Goal: Transaction & Acquisition: Purchase product/service

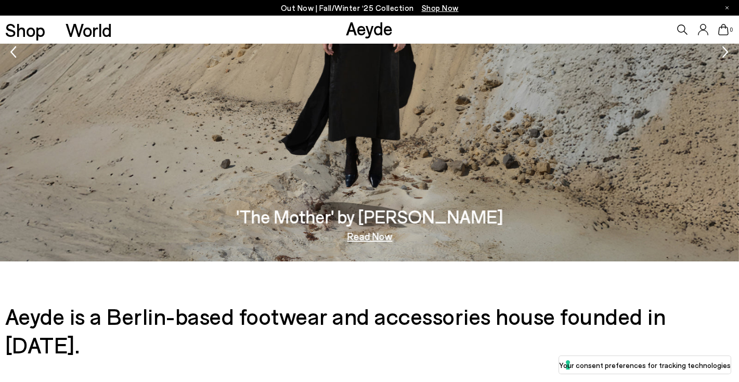
scroll to position [1734, 0]
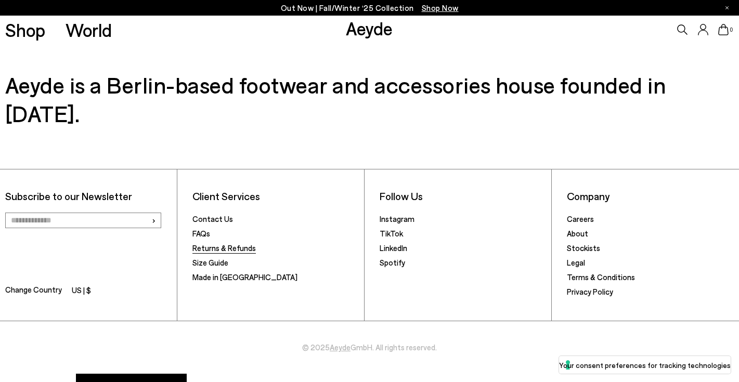
click at [217, 243] on link "Returns & Refunds" at bounding box center [224, 247] width 63 height 9
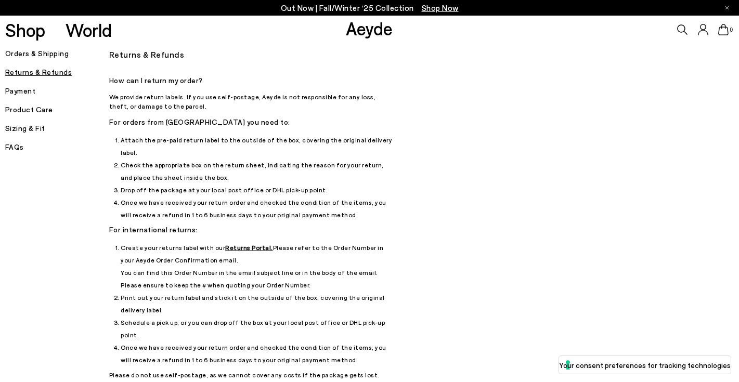
click at [236, 244] on u "Returns Portal." at bounding box center [249, 247] width 48 height 7
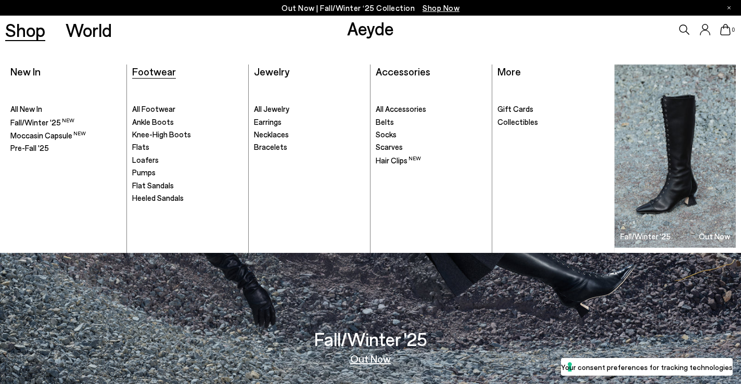
click at [150, 71] on span "Footwear" at bounding box center [154, 71] width 44 height 12
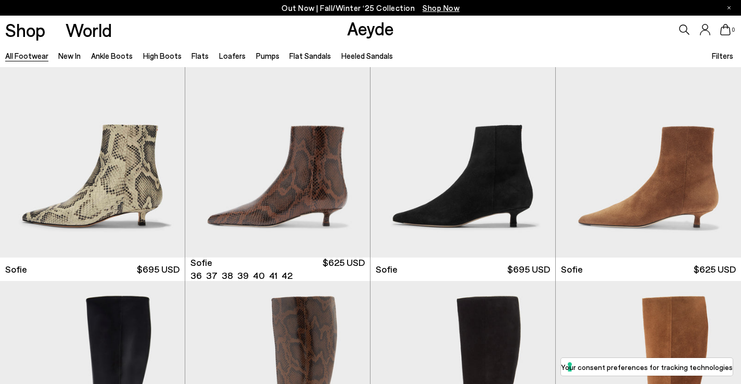
scroll to position [3367, 0]
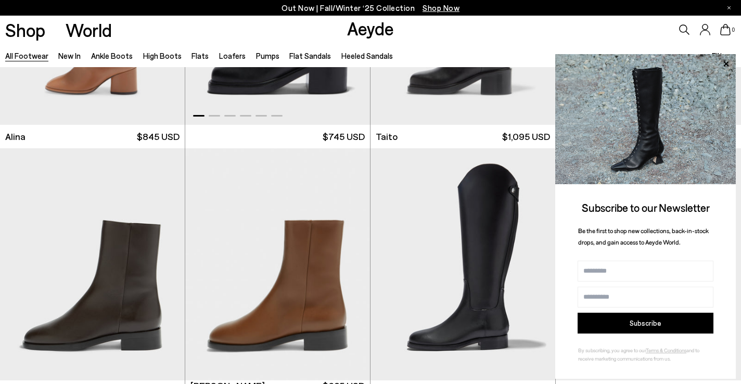
scroll to position [5800, 0]
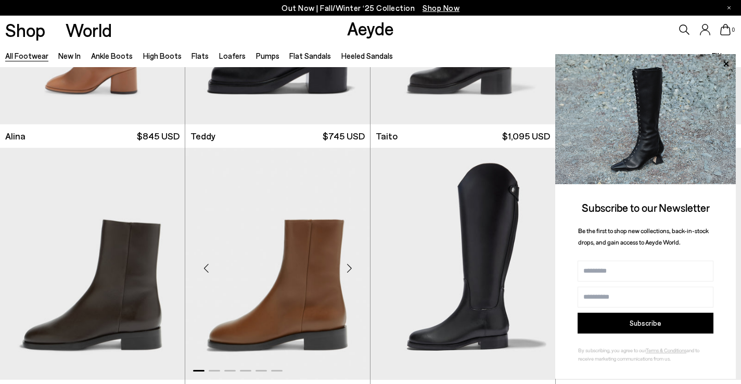
click at [350, 267] on div "Next slide" at bounding box center [349, 267] width 31 height 31
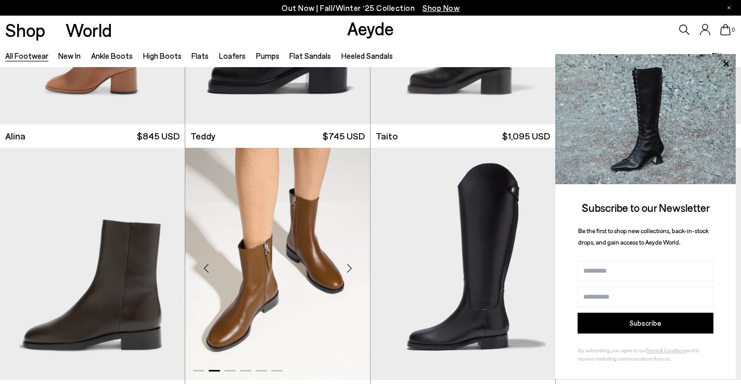
click at [350, 267] on div "Next slide" at bounding box center [349, 267] width 31 height 31
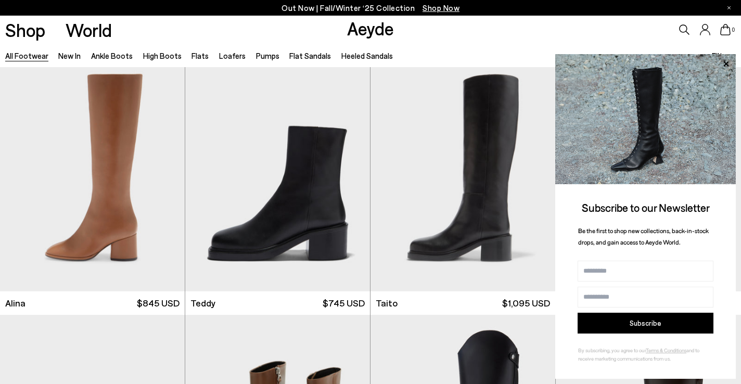
scroll to position [5632, 0]
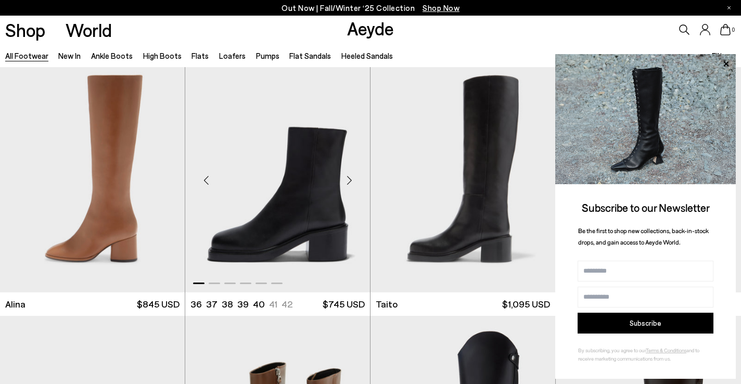
click at [280, 209] on img "1 / 6" at bounding box center [277, 176] width 185 height 232
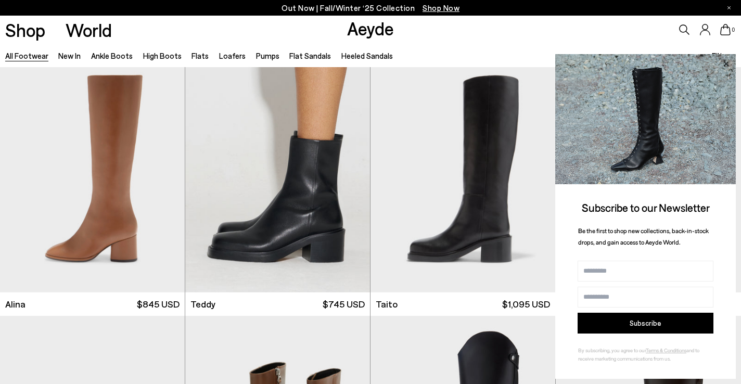
click at [725, 62] on icon at bounding box center [725, 63] width 5 height 5
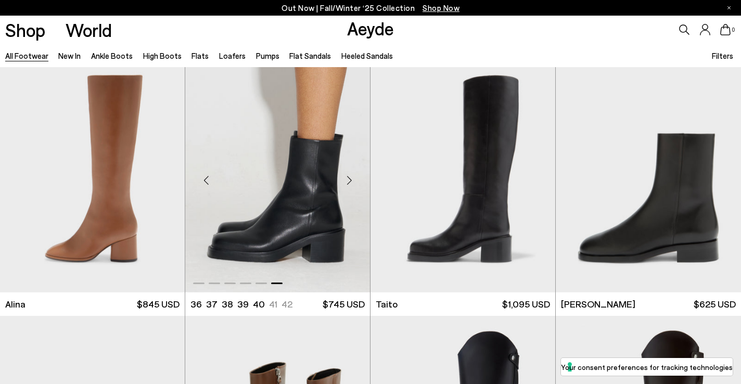
click at [349, 179] on div "Next slide" at bounding box center [349, 180] width 31 height 31
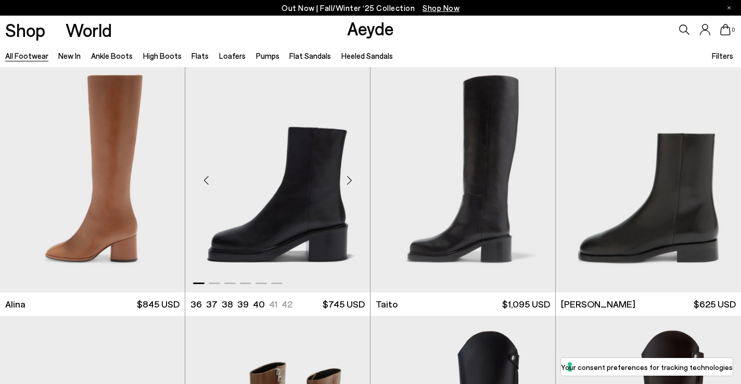
click at [277, 228] on img "1 / 6" at bounding box center [277, 176] width 185 height 232
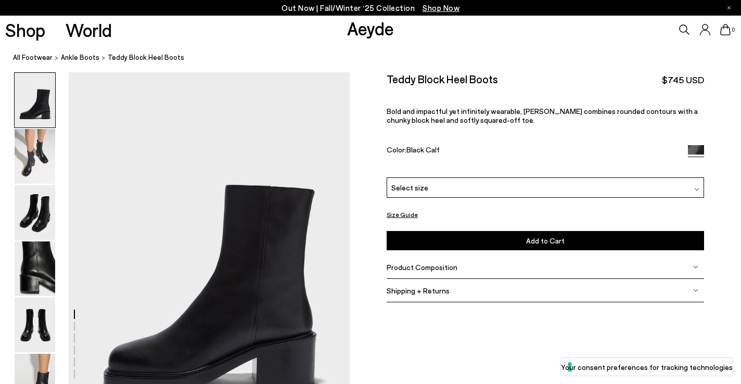
click at [402, 189] on span "Select size" at bounding box center [409, 187] width 37 height 11
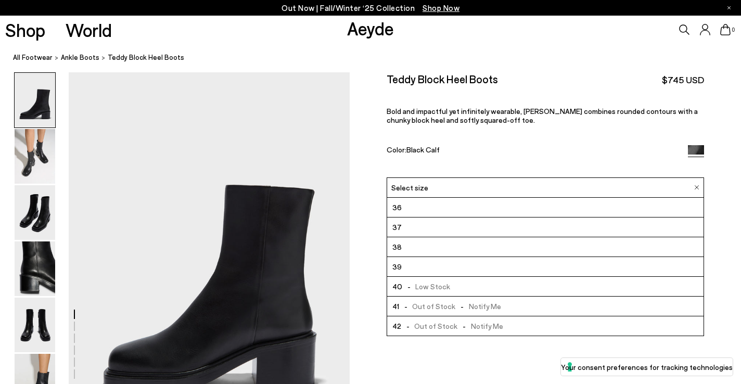
click at [399, 243] on span "38" at bounding box center [396, 246] width 9 height 13
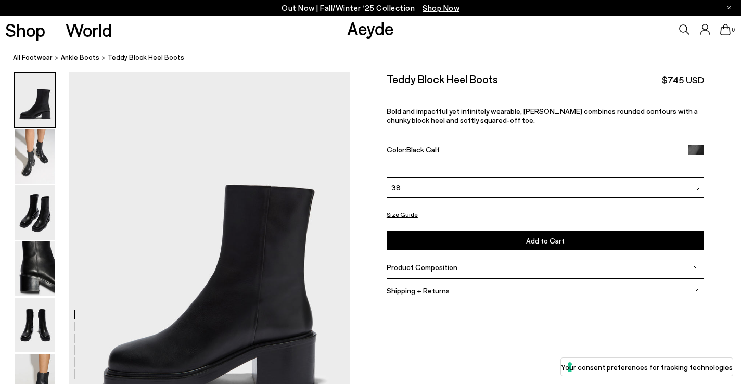
click at [468, 241] on button "Add to Cart Select a Size First" at bounding box center [545, 240] width 317 height 19
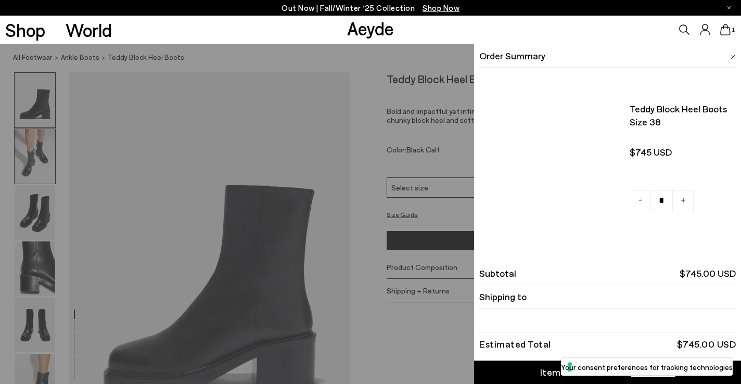
click at [34, 155] on div "Quick Add Color Size View Details Order Summary Teddy block heel boots Size 38 …" at bounding box center [370, 214] width 741 height 340
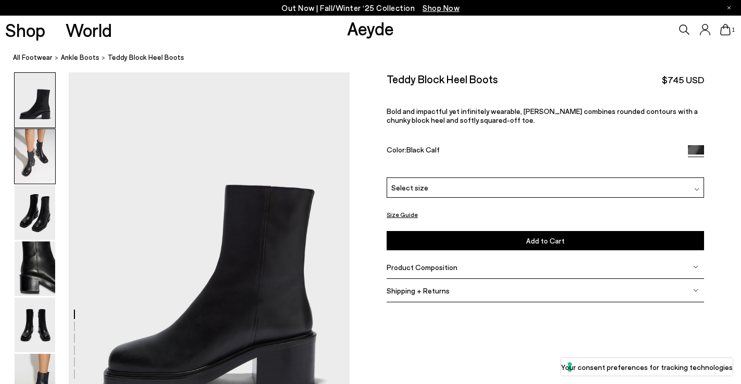
click at [35, 160] on img at bounding box center [35, 156] width 41 height 55
click at [726, 28] on icon at bounding box center [725, 29] width 10 height 11
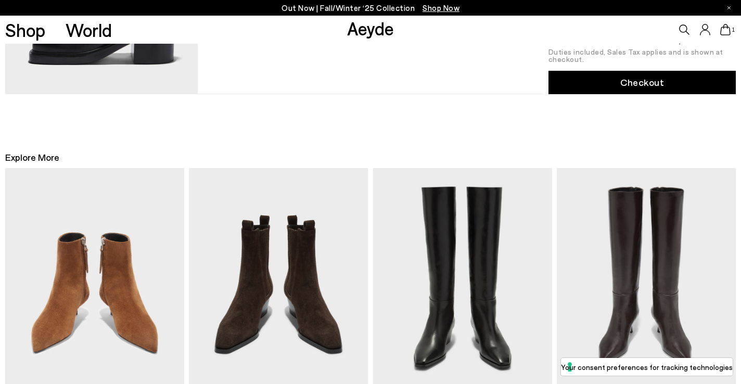
scroll to position [197, 0]
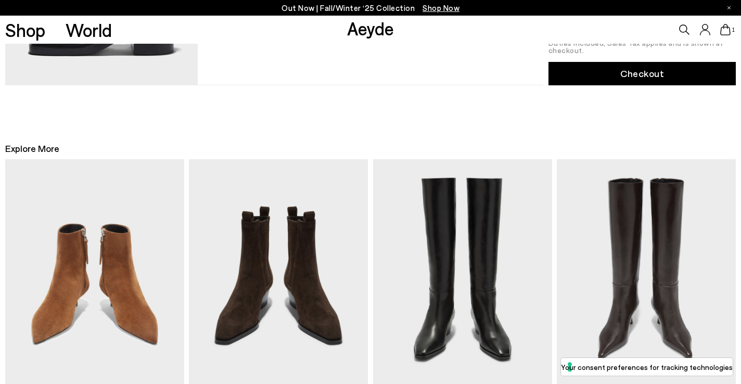
click at [117, 301] on img at bounding box center [94, 275] width 179 height 232
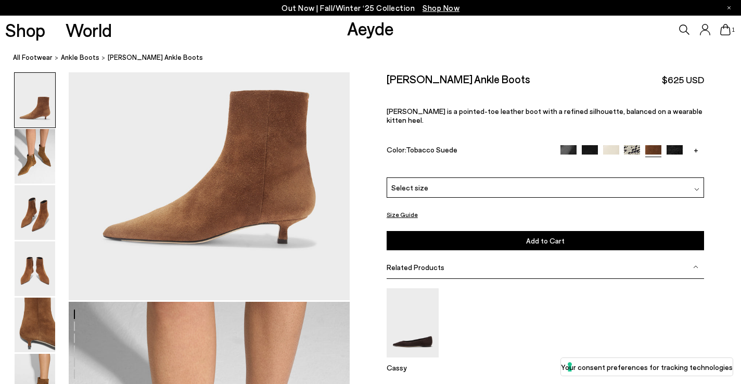
scroll to position [149, 0]
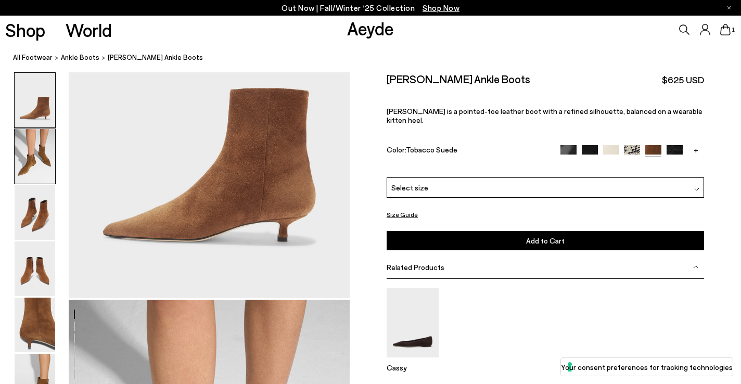
click at [30, 165] on img at bounding box center [35, 156] width 41 height 55
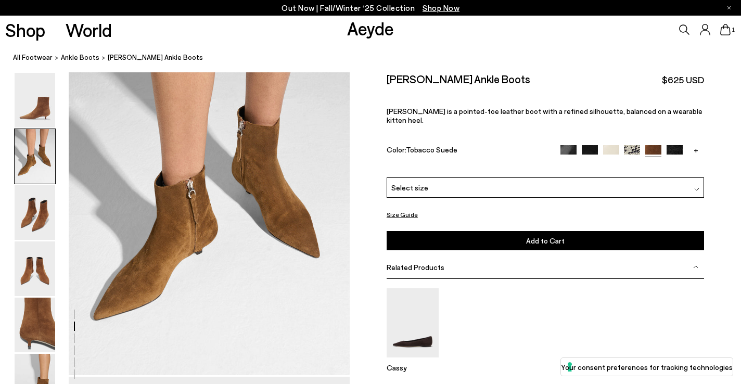
scroll to position [0, 0]
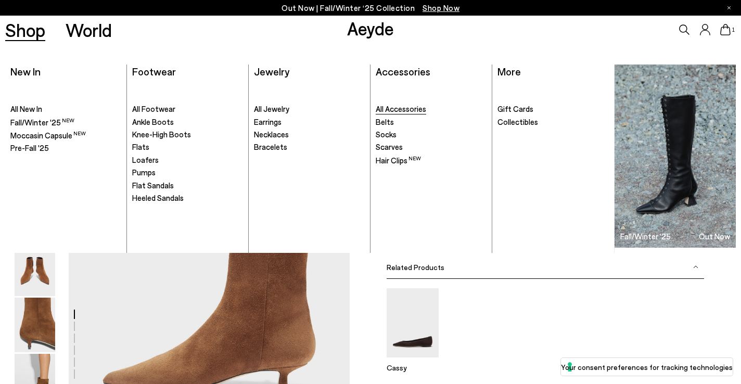
click at [405, 113] on span "All Accessories" at bounding box center [401, 108] width 50 height 9
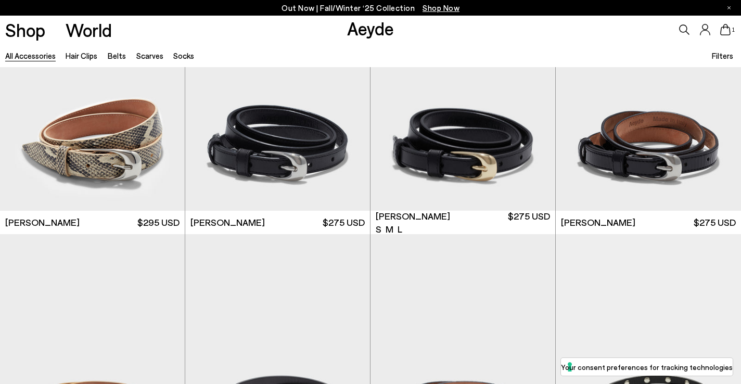
scroll to position [1878, 0]
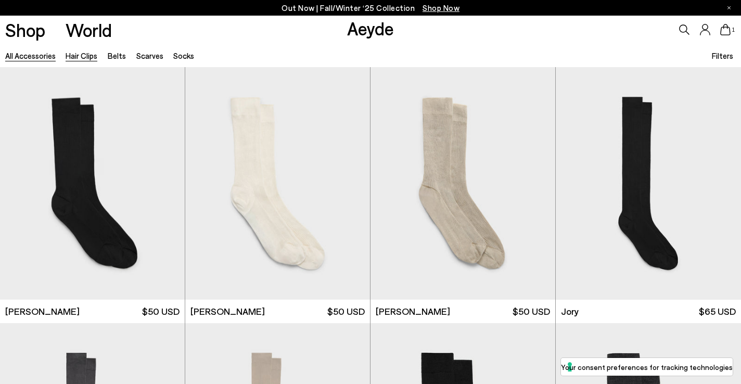
click at [82, 56] on link "Hair Clips" at bounding box center [82, 55] width 32 height 9
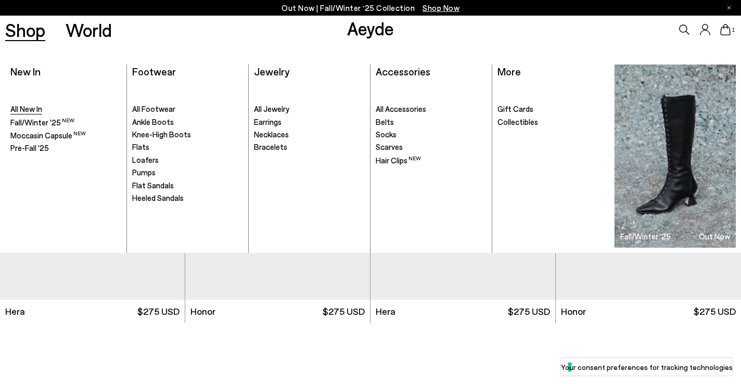
click at [18, 112] on span "All New In" at bounding box center [26, 108] width 32 height 9
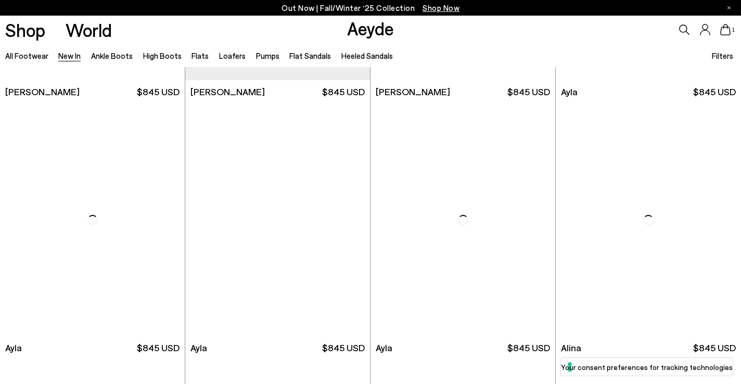
scroll to position [2774, 0]
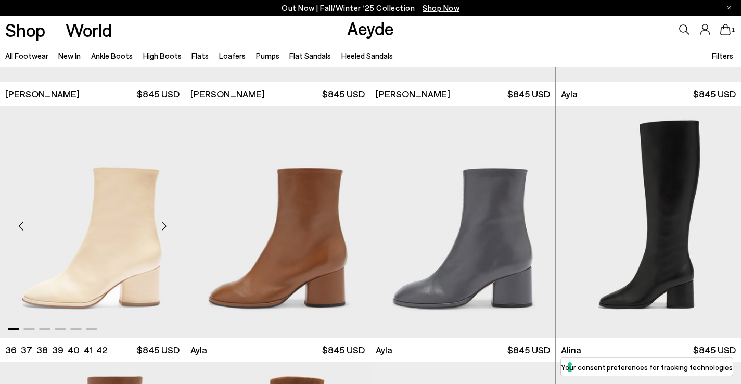
click at [161, 220] on div "Next slide" at bounding box center [163, 226] width 31 height 31
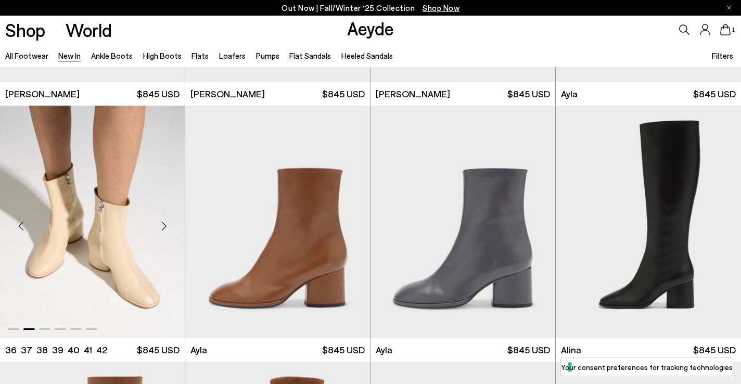
click at [161, 219] on div "Next slide" at bounding box center [163, 226] width 31 height 31
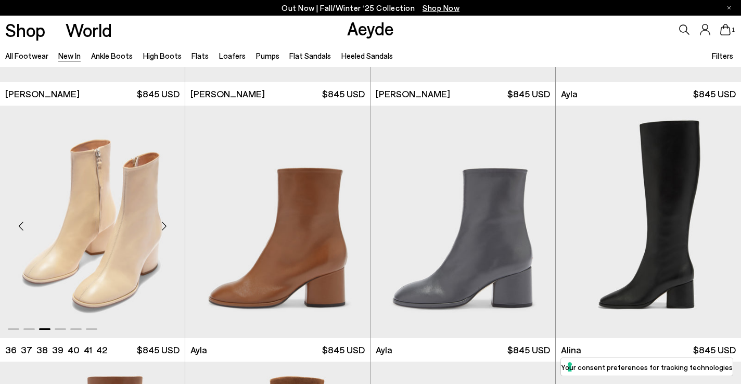
click at [161, 219] on div "Next slide" at bounding box center [163, 226] width 31 height 31
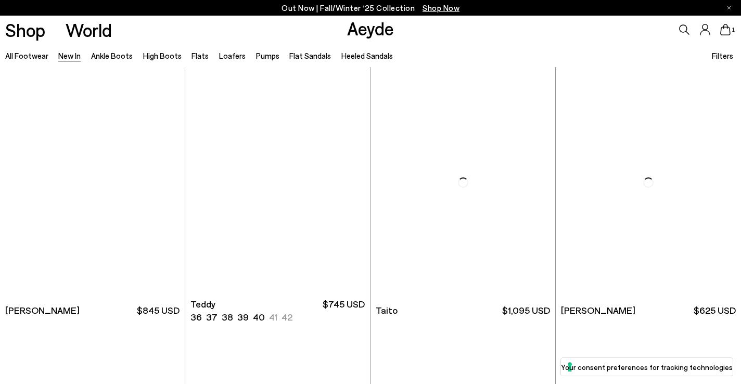
scroll to position [4603, 0]
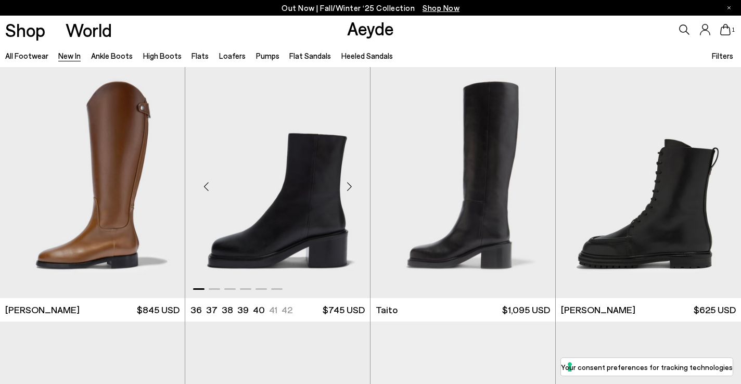
click at [350, 183] on div "Next slide" at bounding box center [349, 186] width 31 height 31
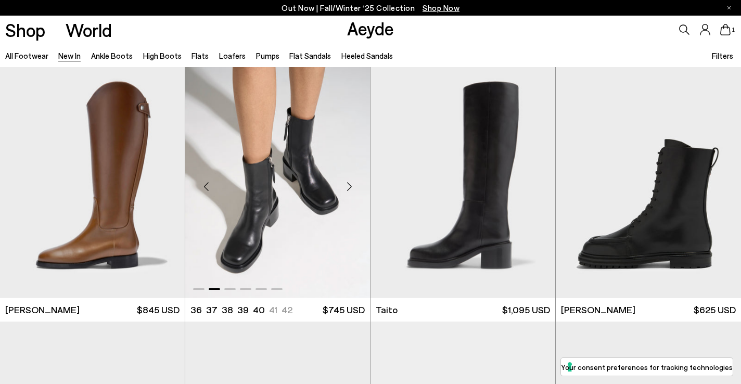
click at [350, 183] on div "Next slide" at bounding box center [349, 186] width 31 height 31
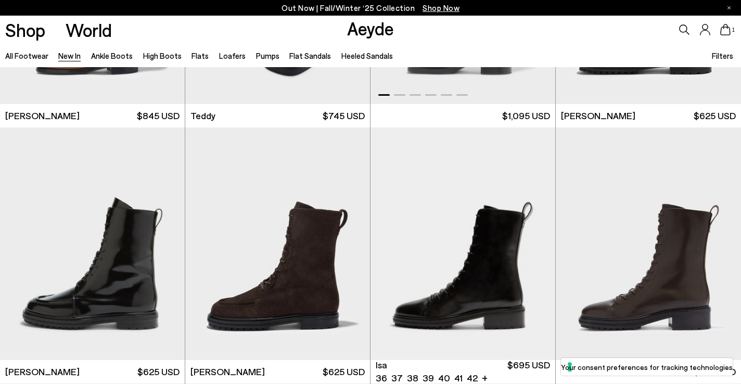
scroll to position [4847, 0]
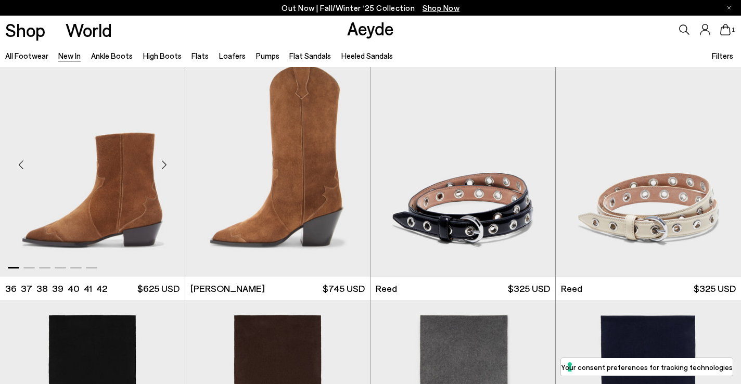
scroll to position [6162, 0]
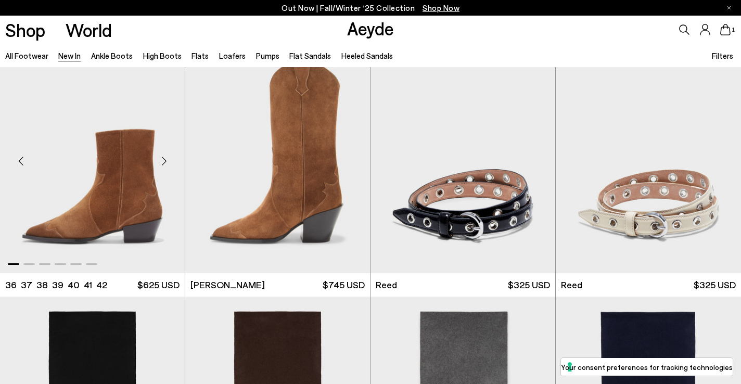
click at [164, 161] on div "Next slide" at bounding box center [163, 160] width 31 height 31
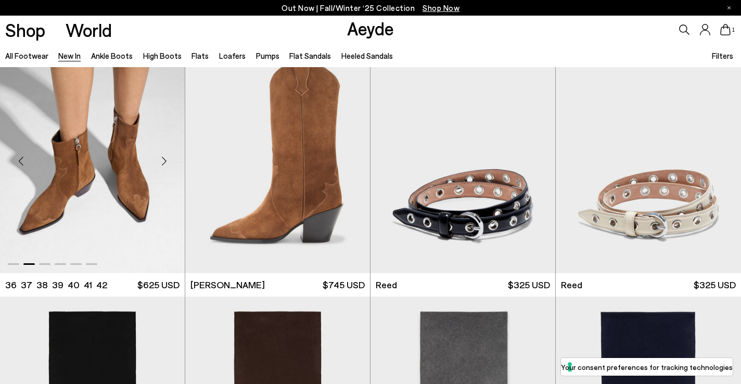
click at [162, 161] on div "Next slide" at bounding box center [163, 160] width 31 height 31
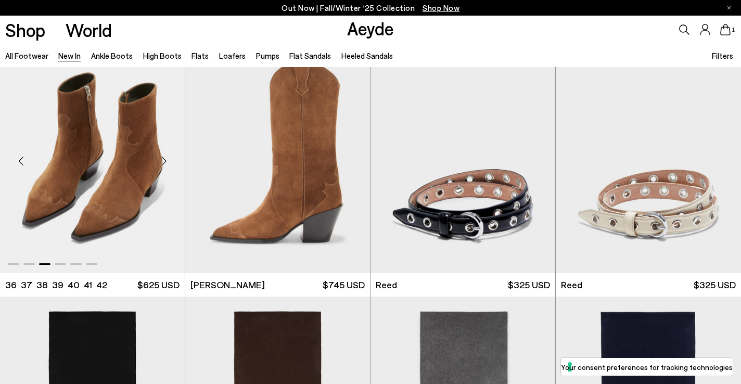
click at [101, 175] on img "3 / 6" at bounding box center [92, 157] width 185 height 232
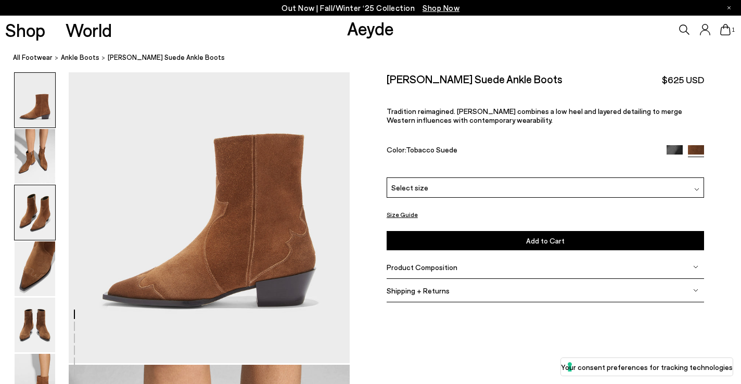
click at [39, 213] on img at bounding box center [35, 212] width 41 height 55
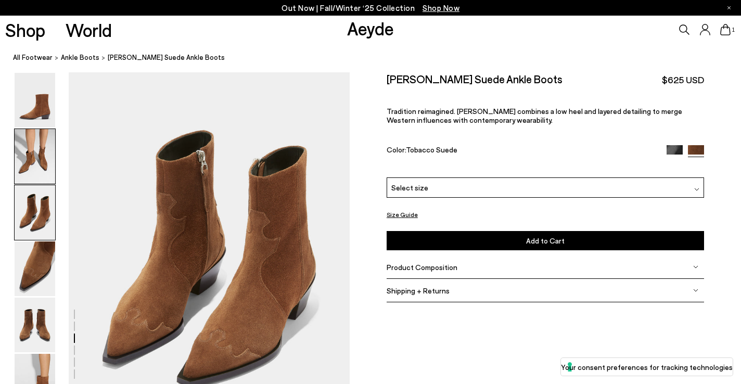
click at [36, 169] on img at bounding box center [35, 156] width 41 height 55
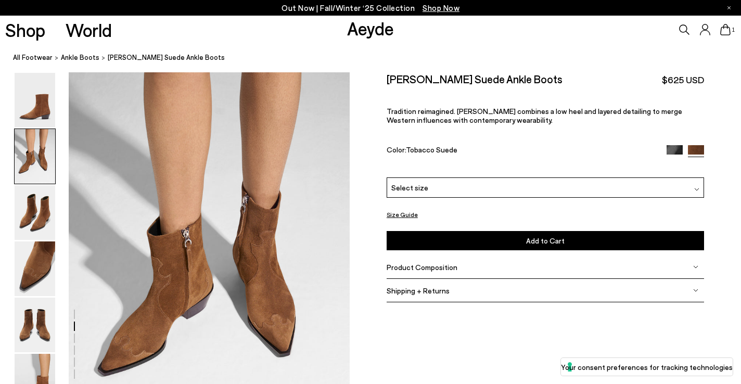
scroll to position [377, 0]
click at [437, 193] on div "Select size" at bounding box center [545, 187] width 317 height 20
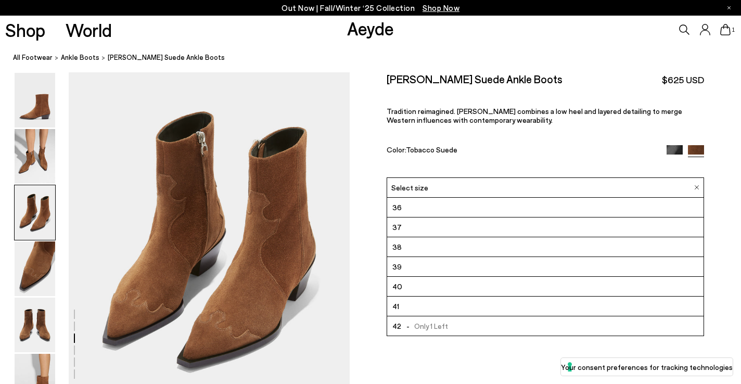
scroll to position [773, 0]
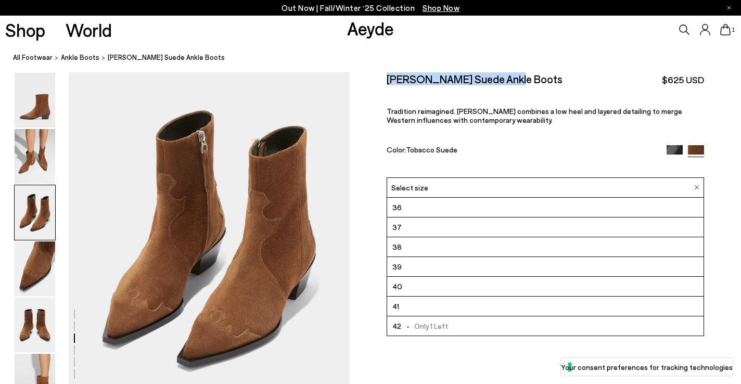
drag, startPoint x: 385, startPoint y: 79, endPoint x: 526, endPoint y: 77, distance: 141.0
click at [526, 77] on div "Size Guide Shoes Belt Our shoes come in European sizing. The easiest way to mea…" at bounding box center [545, 192] width 391 height 241
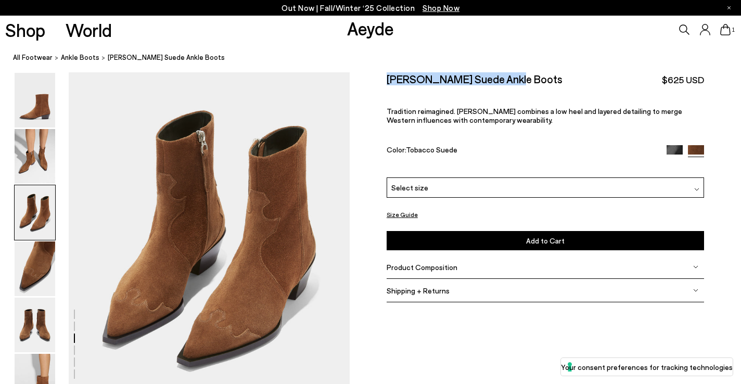
copy h2 "Hester Suede Ankle Boots"
click at [365, 31] on link "Aeyde" at bounding box center [370, 28] width 47 height 22
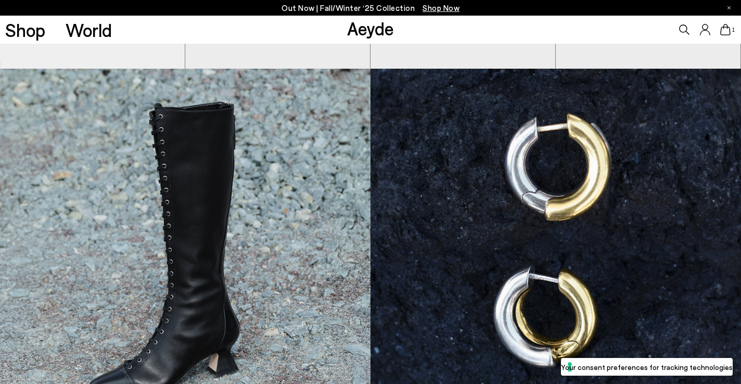
scroll to position [3, 0]
